Goal: Information Seeking & Learning: Learn about a topic

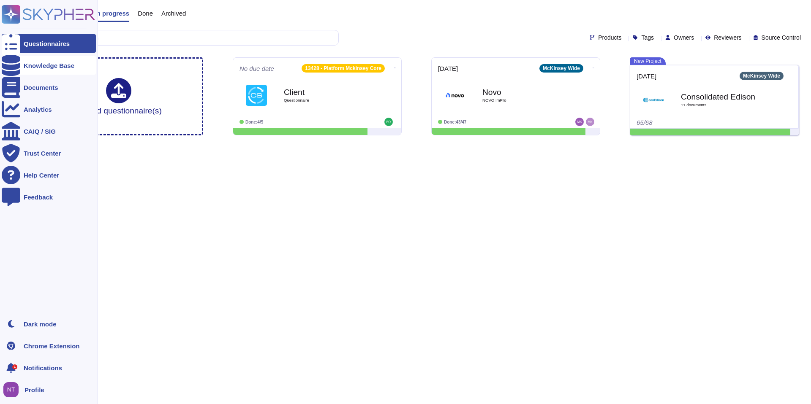
click at [42, 63] on div "Knowledge Base" at bounding box center [49, 65] width 51 height 6
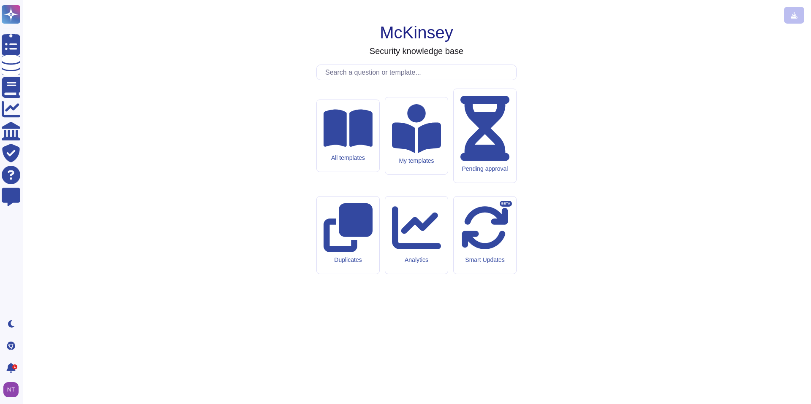
click at [345, 80] on input "text" at bounding box center [418, 72] width 195 height 15
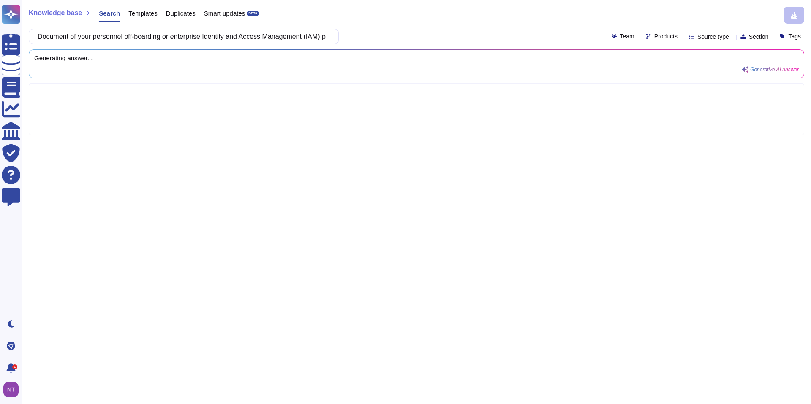
scroll to position [0, 186]
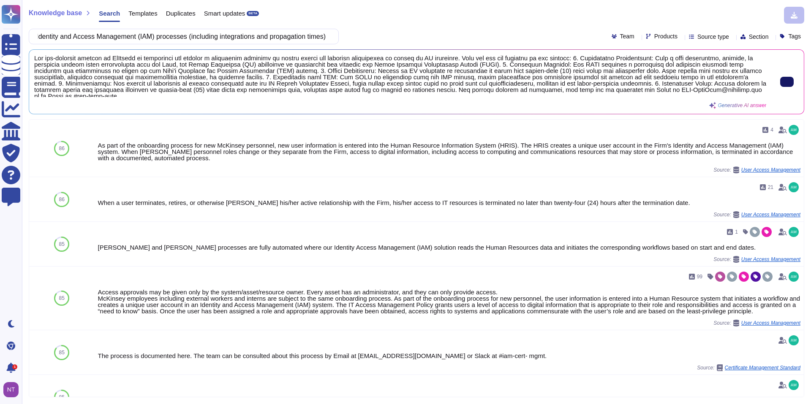
click at [787, 82] on icon at bounding box center [787, 82] width 0 height 0
click at [173, 37] on input "Document of your personnel off-boarding or enterprise Identity and Access Manag…" at bounding box center [181, 36] width 296 height 15
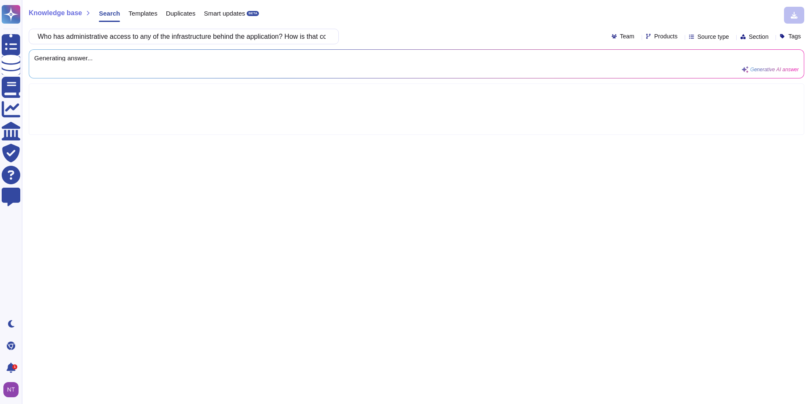
scroll to position [0, 89]
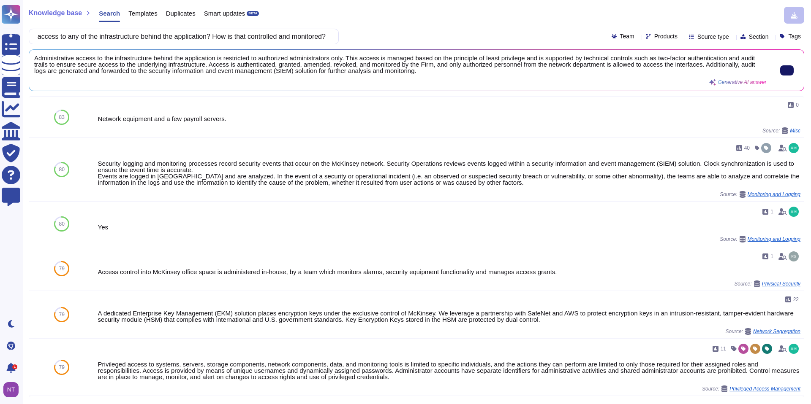
click at [787, 71] on icon at bounding box center [787, 71] width 0 height 0
click at [193, 38] on input "Who has administrative access to any of the infrastructure behind the applicati…" at bounding box center [181, 36] width 296 height 15
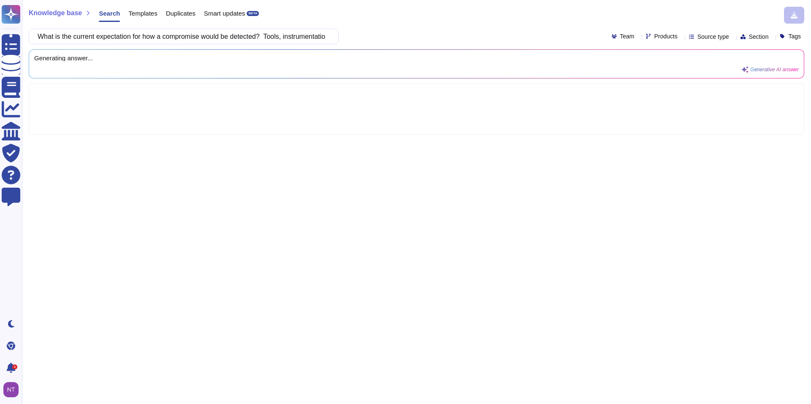
scroll to position [0, 390]
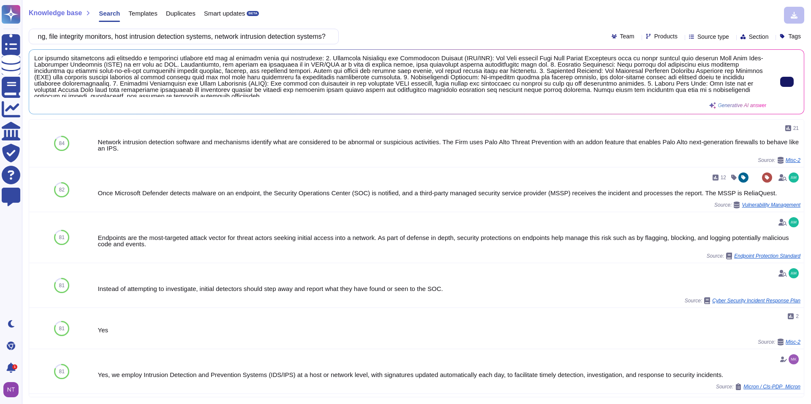
click at [780, 85] on button at bounding box center [787, 82] width 14 height 10
click at [261, 35] on input "What is the current expectation for how a compromise would be detected? Tools, …" at bounding box center [181, 36] width 296 height 15
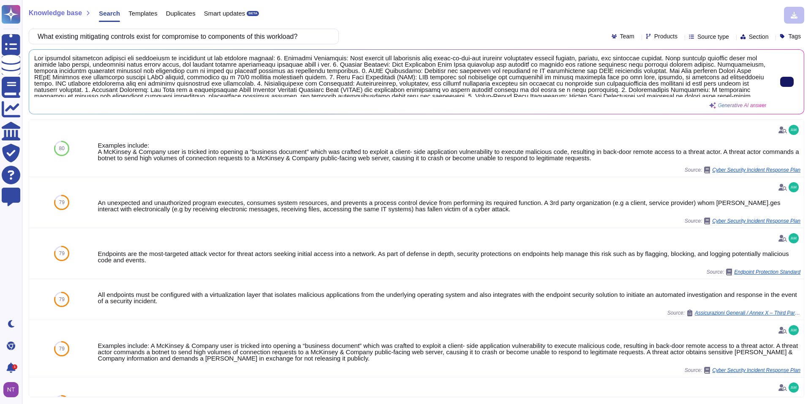
click at [787, 82] on icon at bounding box center [787, 82] width 0 height 0
click at [275, 36] on input "What existing mitigating controls exist for compromise to components of this wo…" at bounding box center [181, 36] width 296 height 15
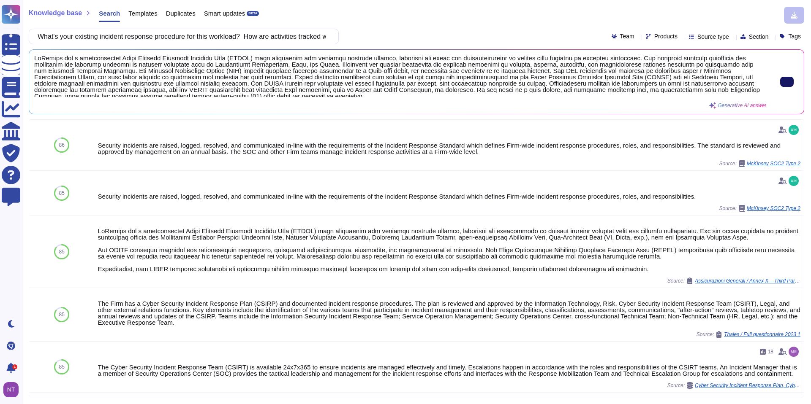
click at [787, 79] on button at bounding box center [787, 82] width 14 height 10
click at [268, 35] on input "What's your existing incident response procedure for this workload? How are act…" at bounding box center [181, 36] width 296 height 15
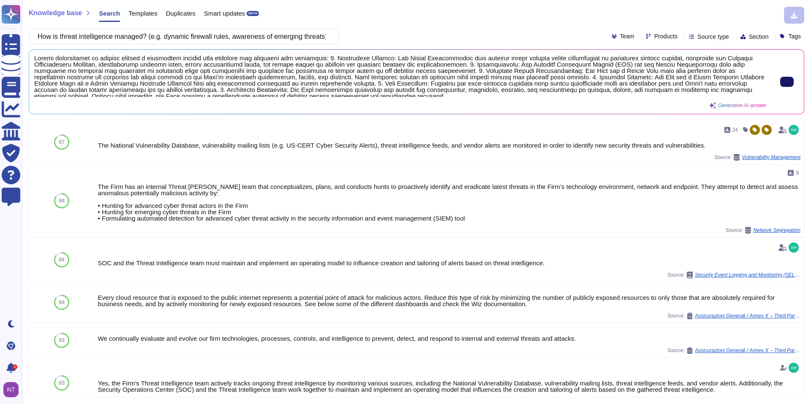
click at [787, 82] on icon at bounding box center [787, 82] width 0 height 0
